Goal: Information Seeking & Learning: Find specific fact

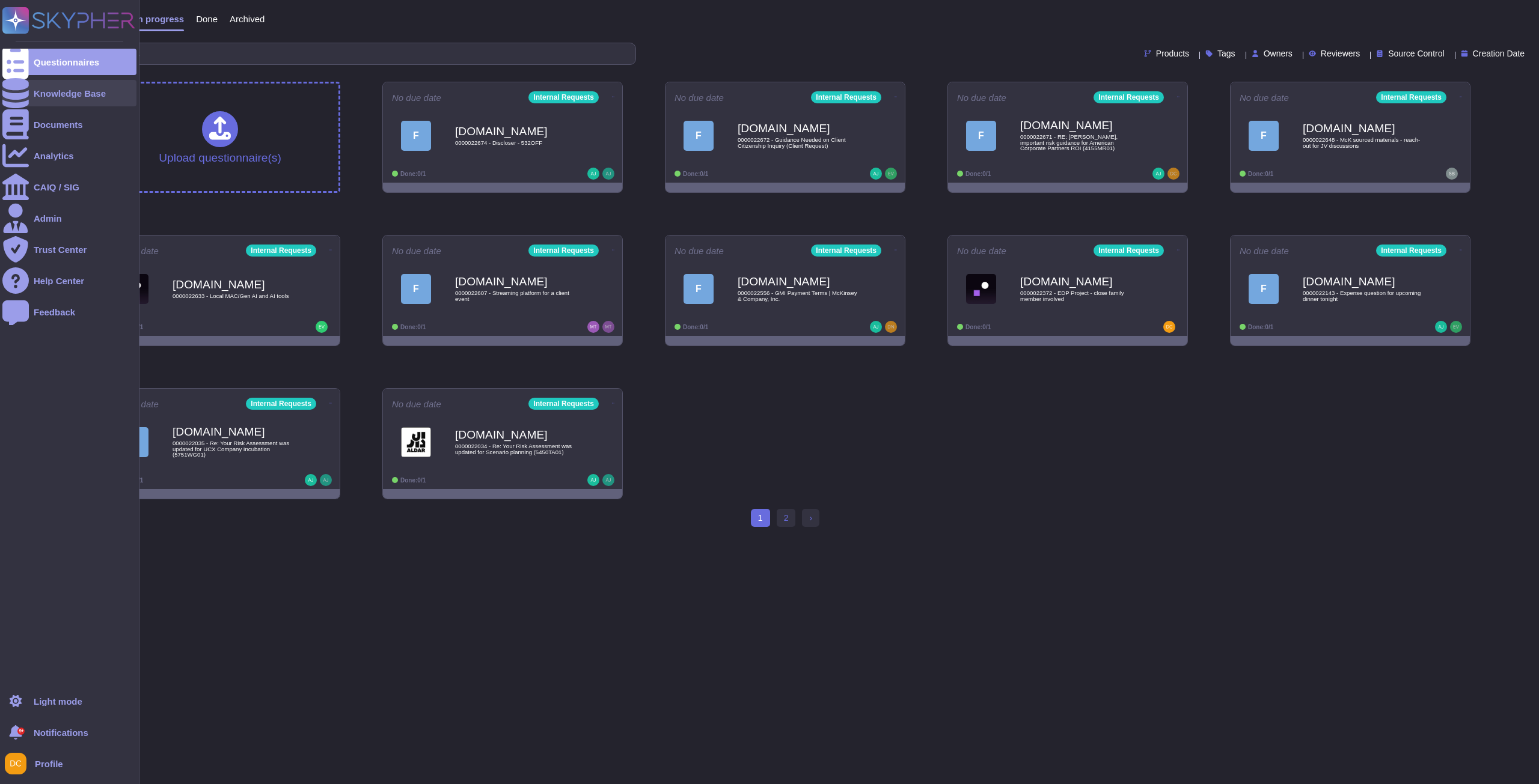
click at [11, 99] on div at bounding box center [15, 93] width 26 height 26
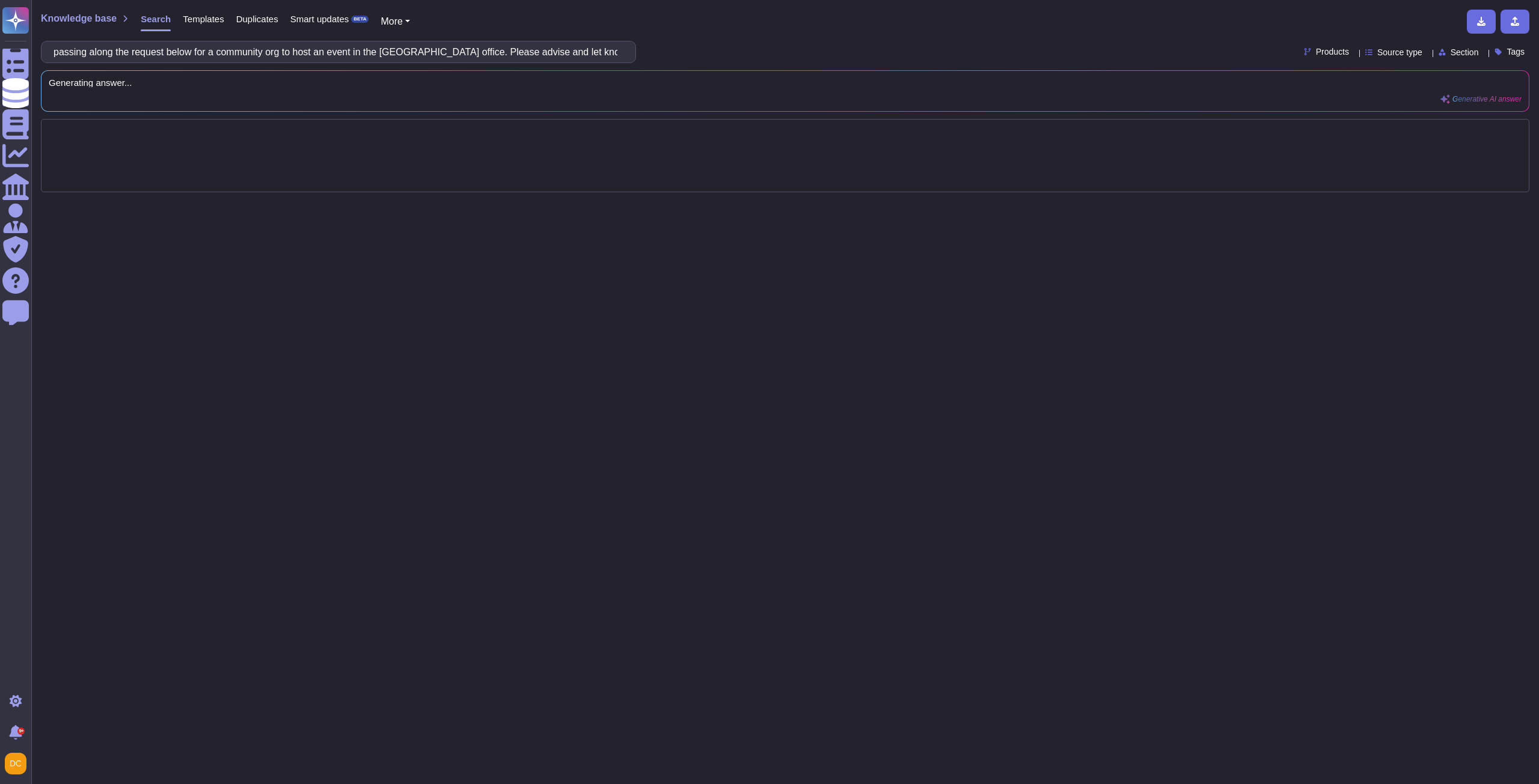
scroll to position [0, 179]
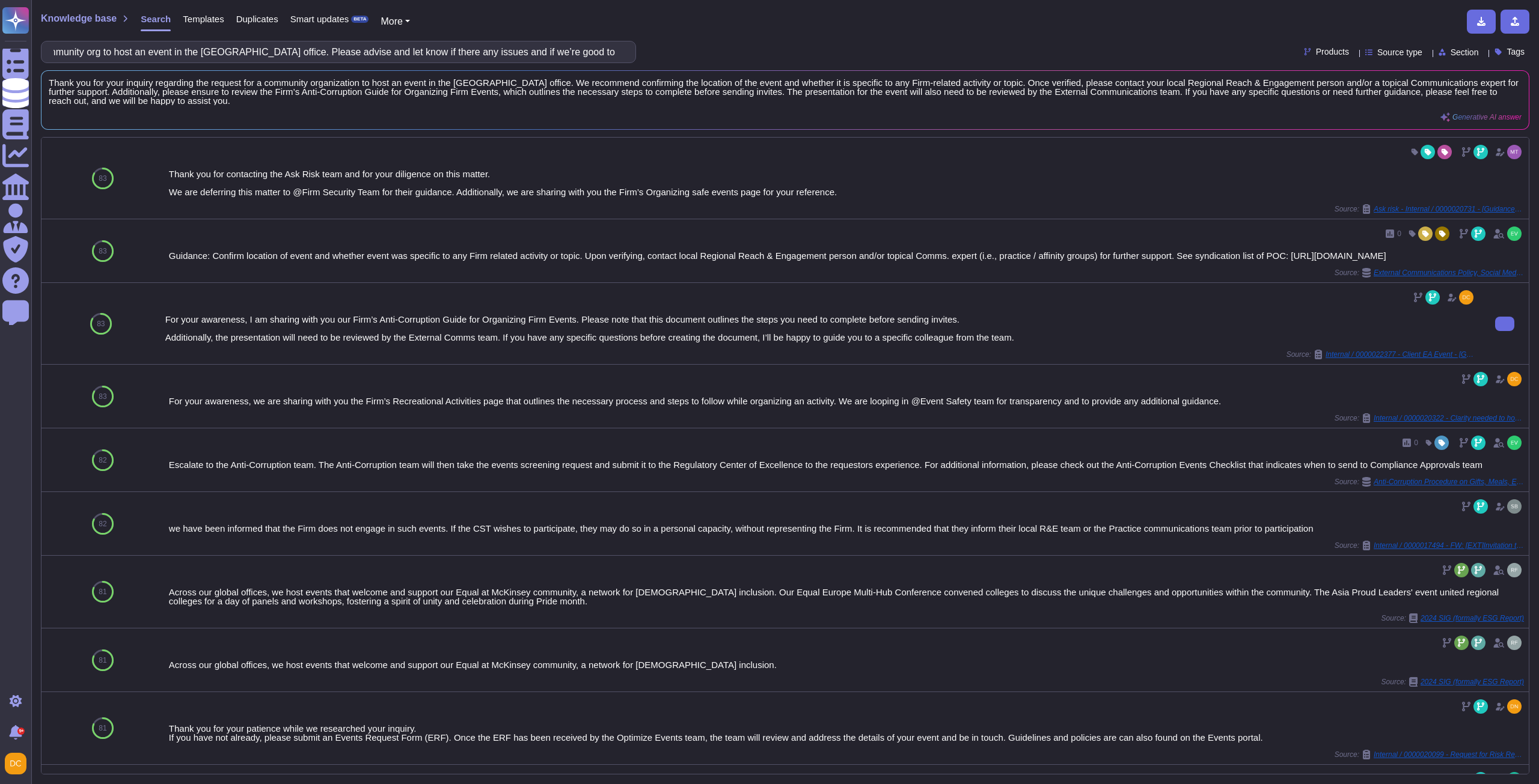
click at [349, 335] on div "For your awareness, I am sharing with you our Firm’s Anti-Corruption Guide for …" at bounding box center [820, 328] width 1310 height 27
click at [246, 327] on div "For your awareness, I am sharing with you our Firm’s Anti-Corruption Guide for …" at bounding box center [820, 328] width 1310 height 27
click at [173, 62] on input "passing along the request below for a community org to host an event in the [GE…" at bounding box center [335, 52] width 576 height 21
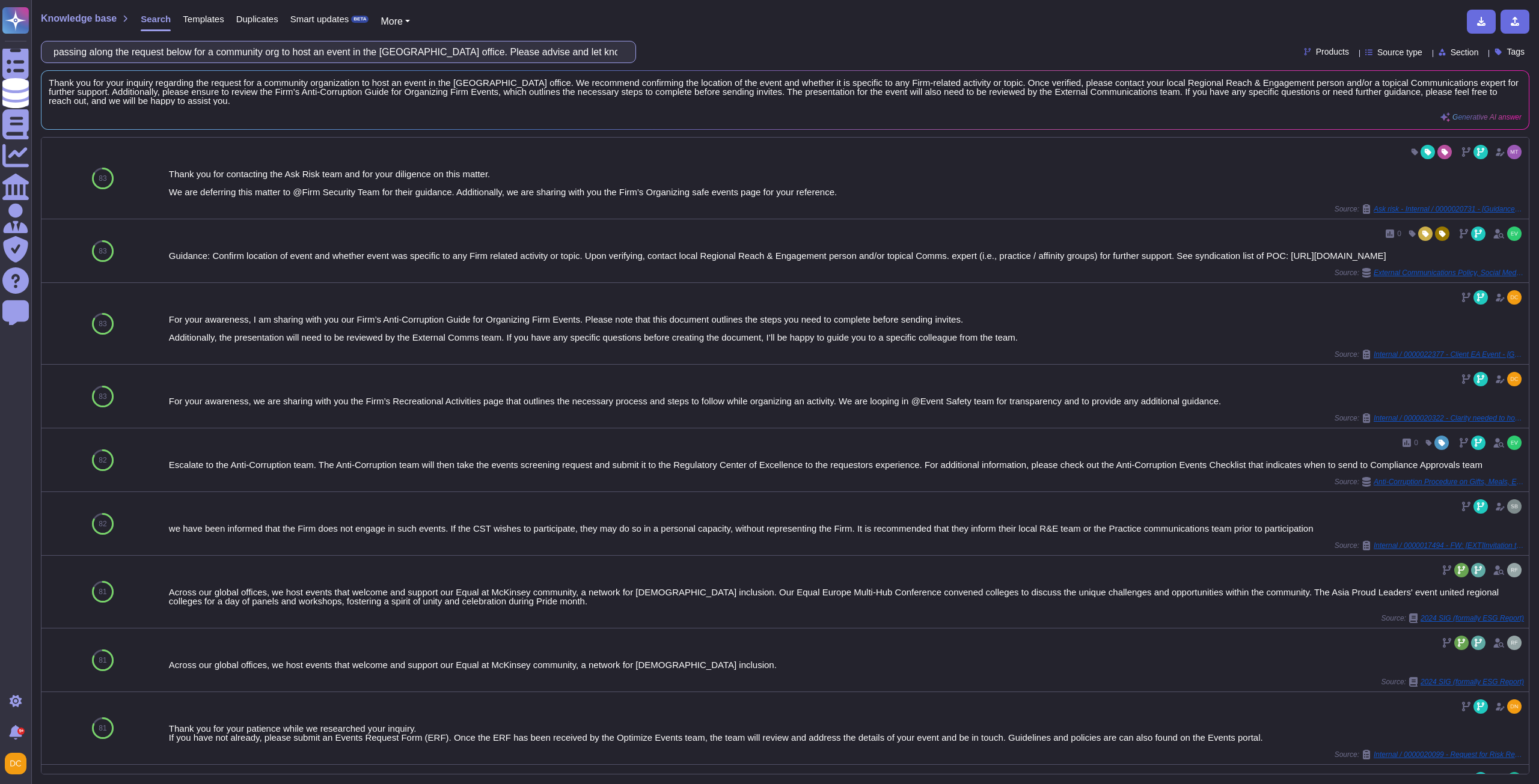
click at [173, 62] on input "passing along the request below for a community org to host an event in the [GE…" at bounding box center [335, 52] width 576 height 21
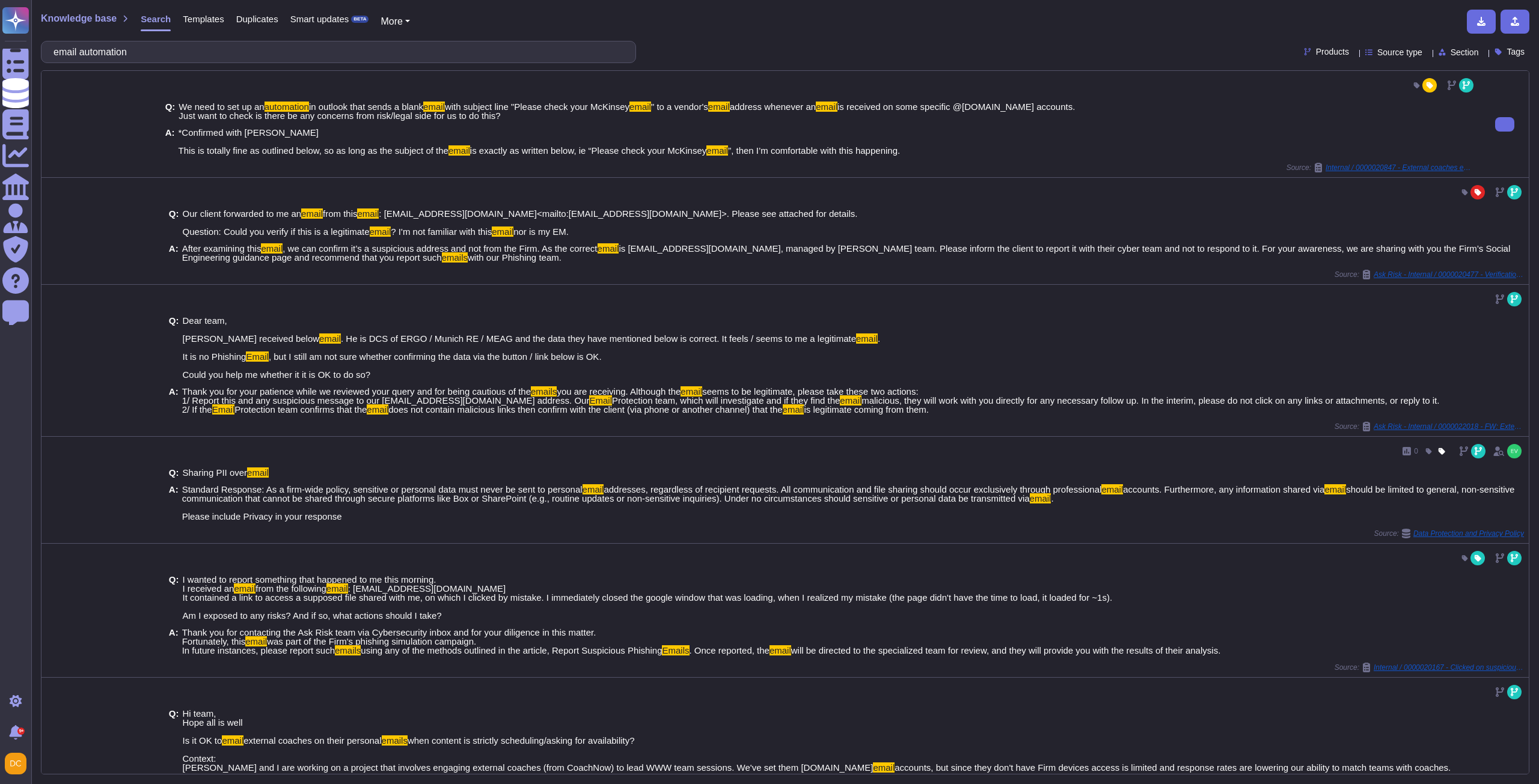
type input "email automation"
click at [308, 138] on span "*Confirmed with [PERSON_NAME] This is totally fine as outlined below, so as lon…" at bounding box center [540, 142] width 722 height 27
drag, startPoint x: 248, startPoint y: 133, endPoint x: 318, endPoint y: 134, distance: 70.0
click at [318, 134] on span "*Confirmed with [PERSON_NAME] This is totally fine as outlined below, so as lon…" at bounding box center [540, 142] width 722 height 27
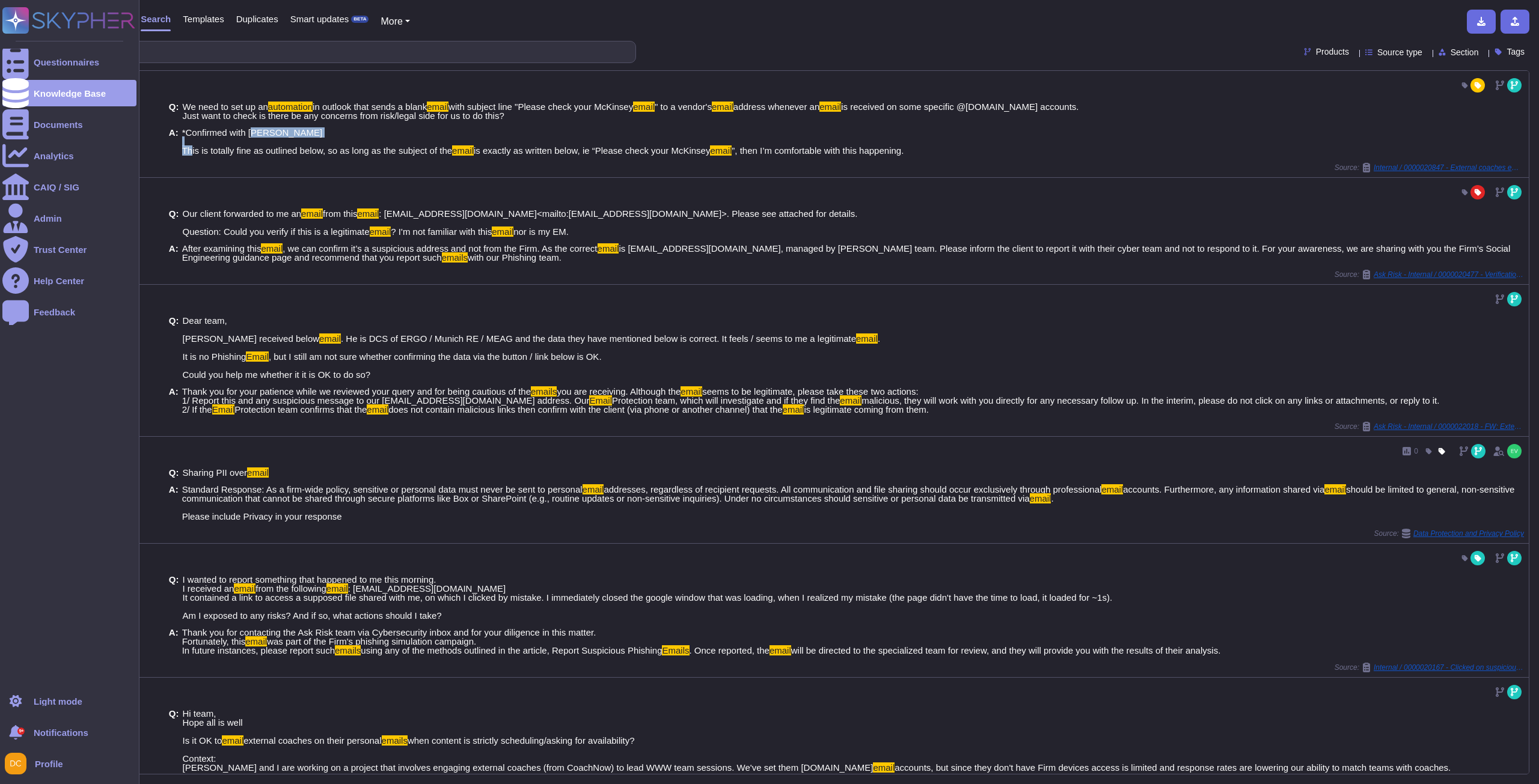
copy span "[PERSON_NAME]"
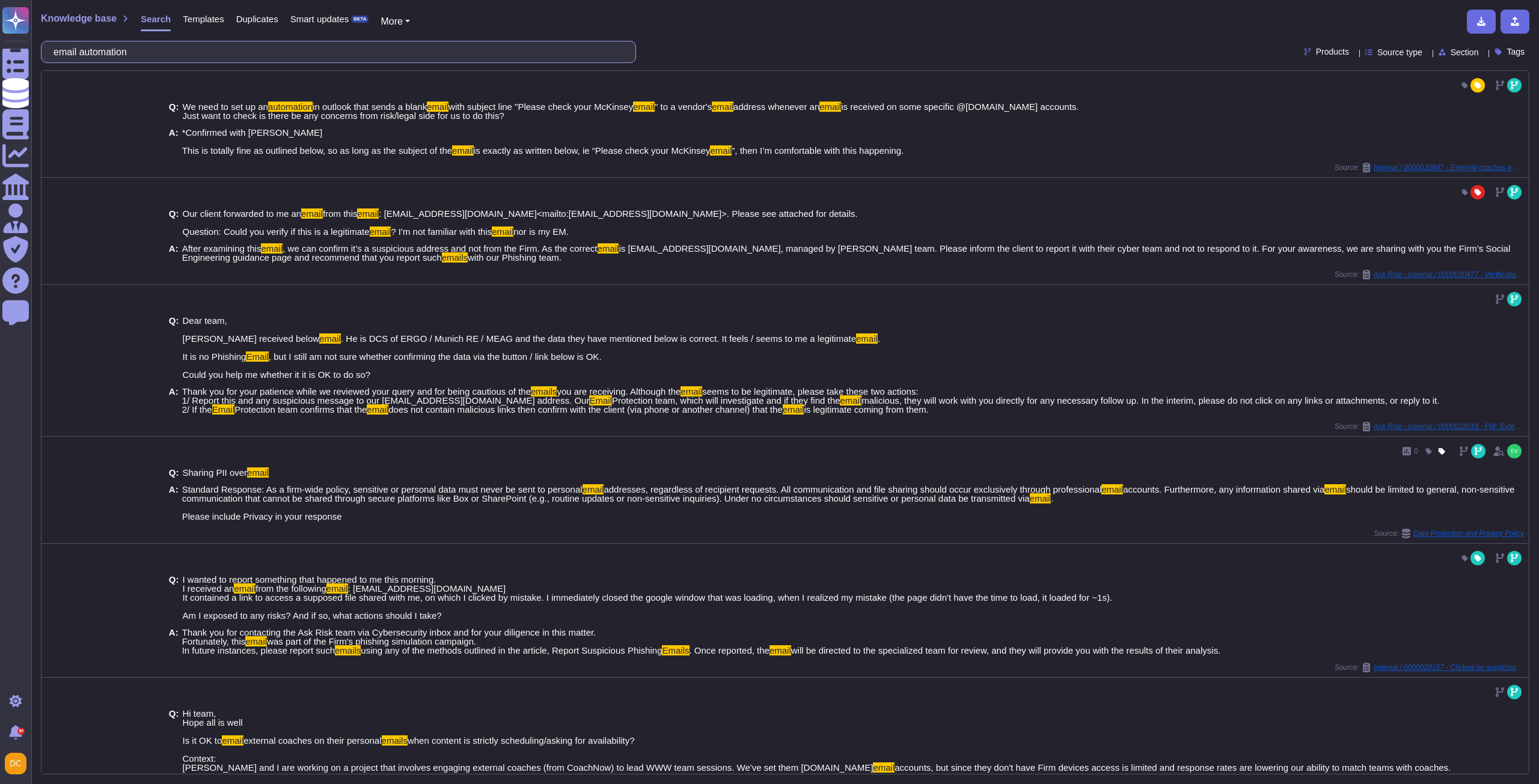
click at [171, 52] on input "email automation" at bounding box center [335, 52] width 576 height 21
